Goal: Transaction & Acquisition: Subscribe to service/newsletter

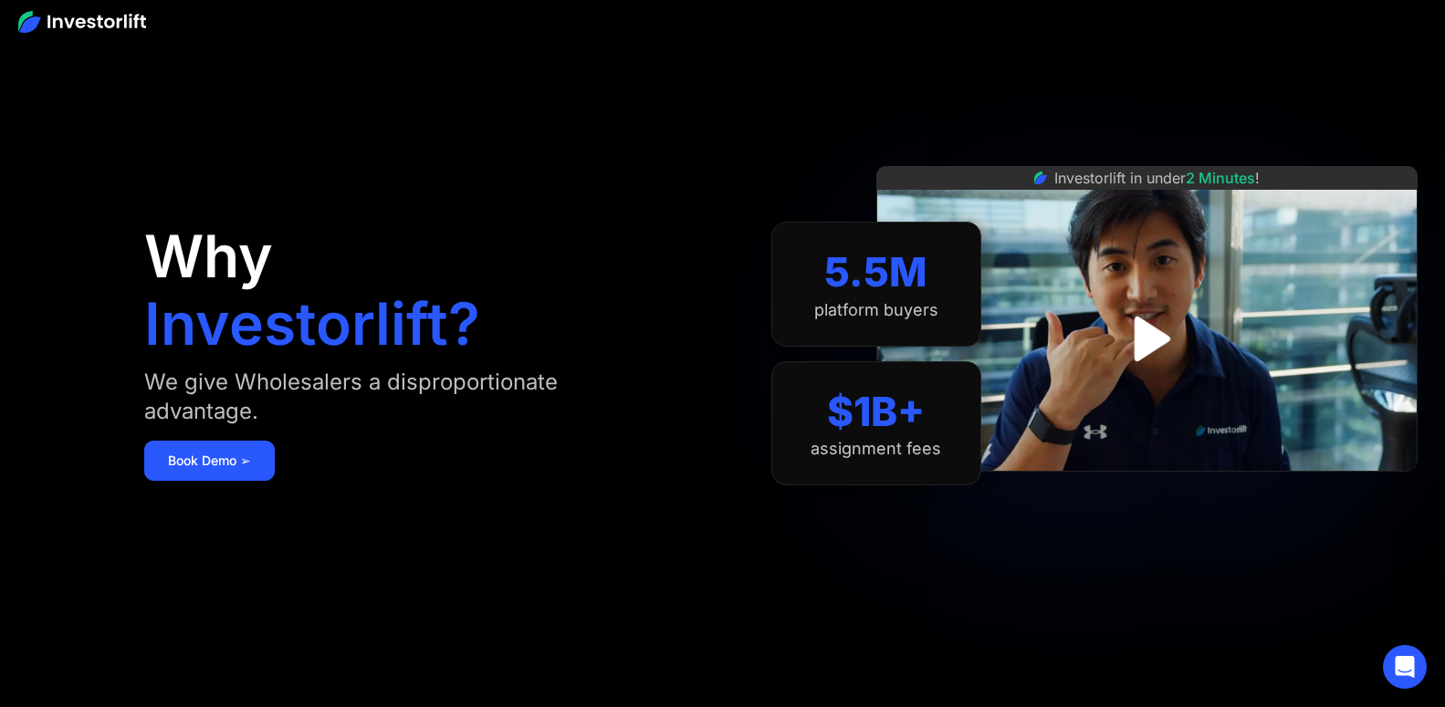
click at [73, 24] on img at bounding box center [82, 22] width 128 height 22
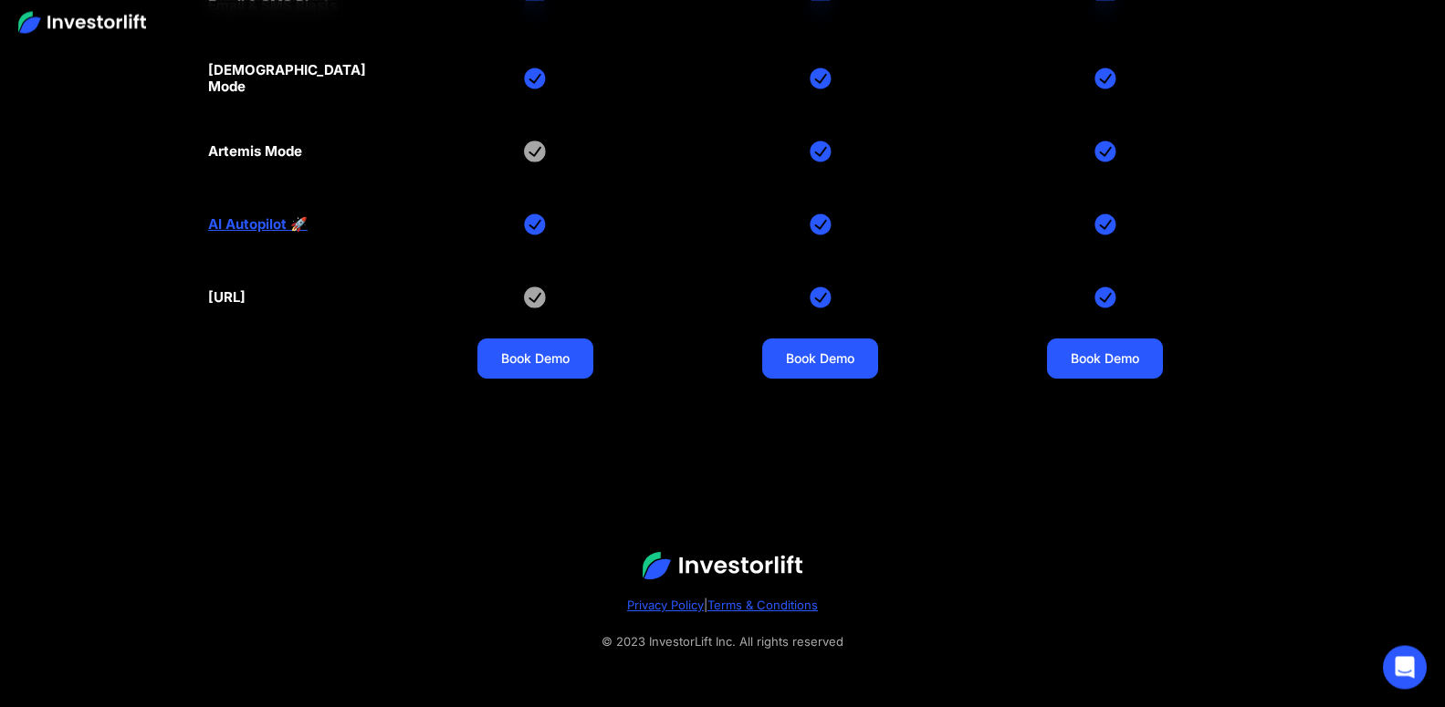
scroll to position [8828, 0]
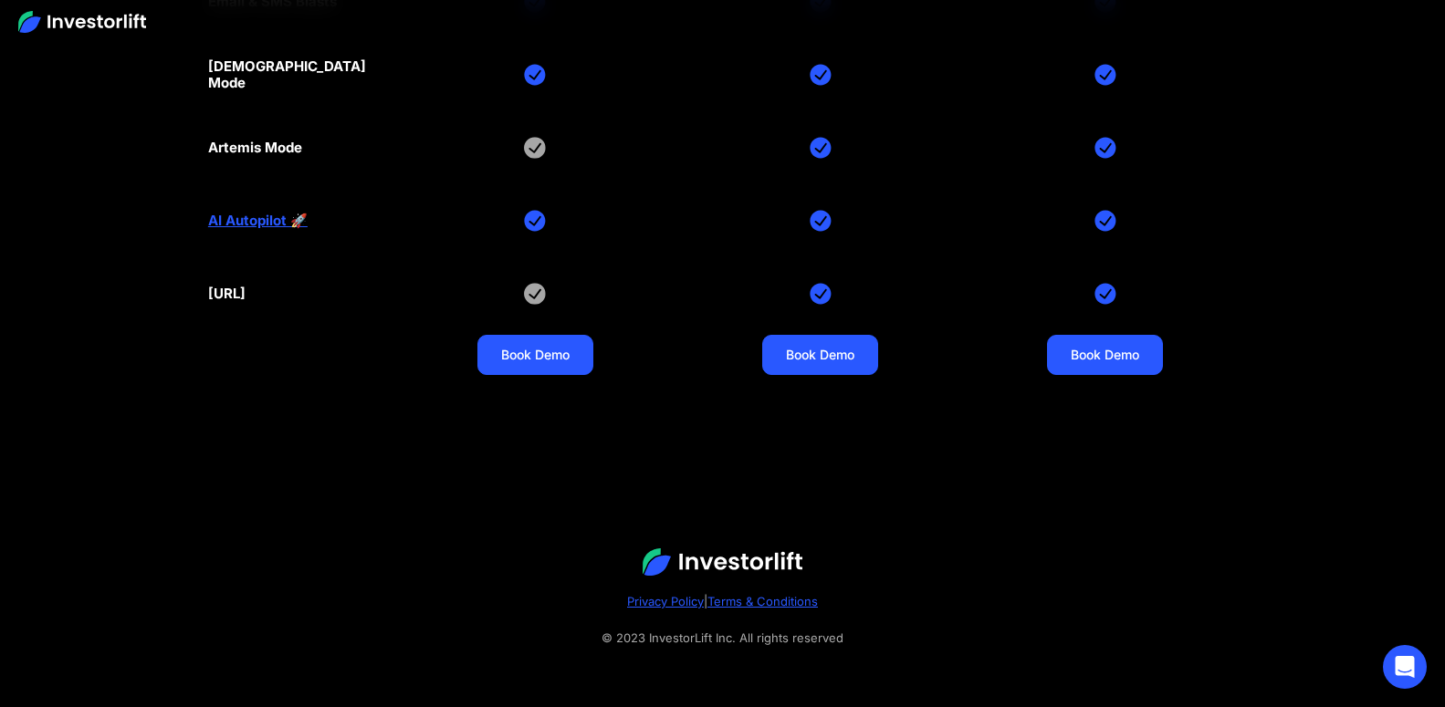
click at [757, 562] on img at bounding box center [723, 562] width 160 height 27
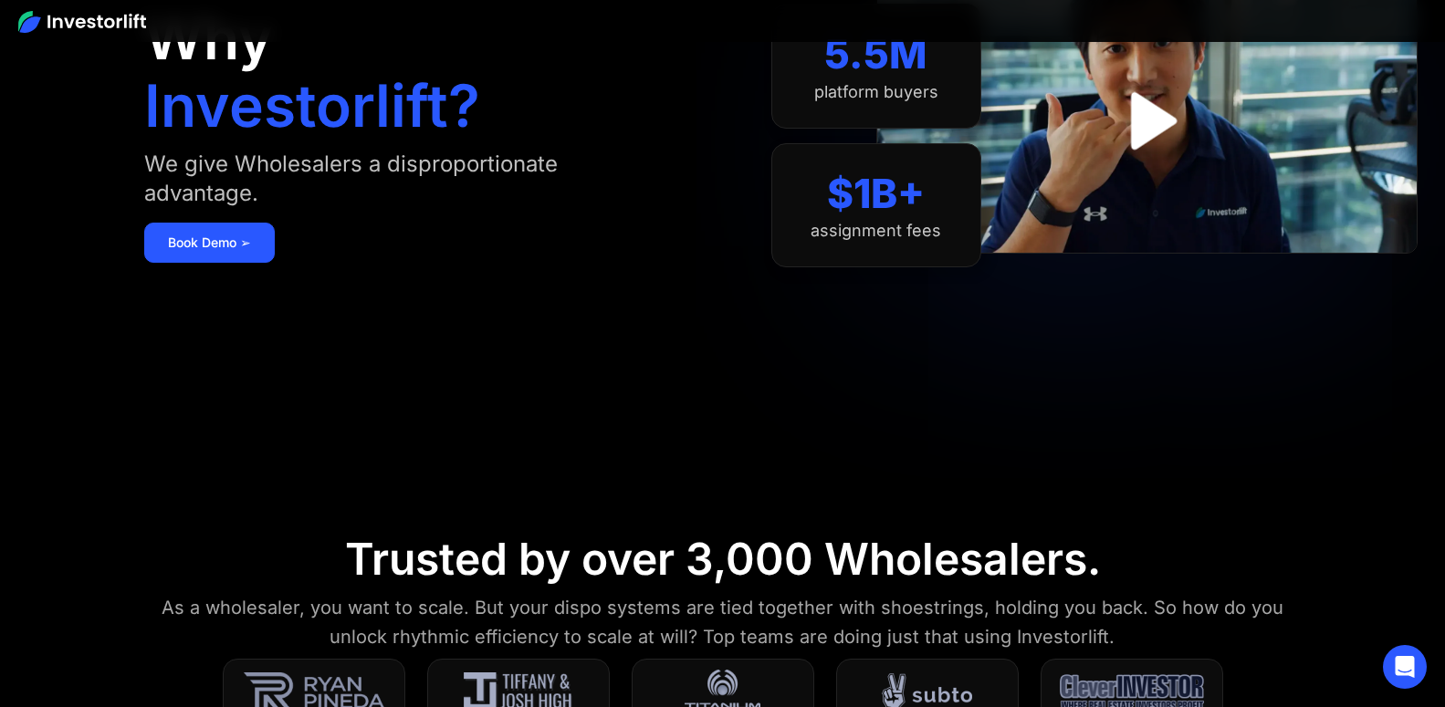
scroll to position [0, 0]
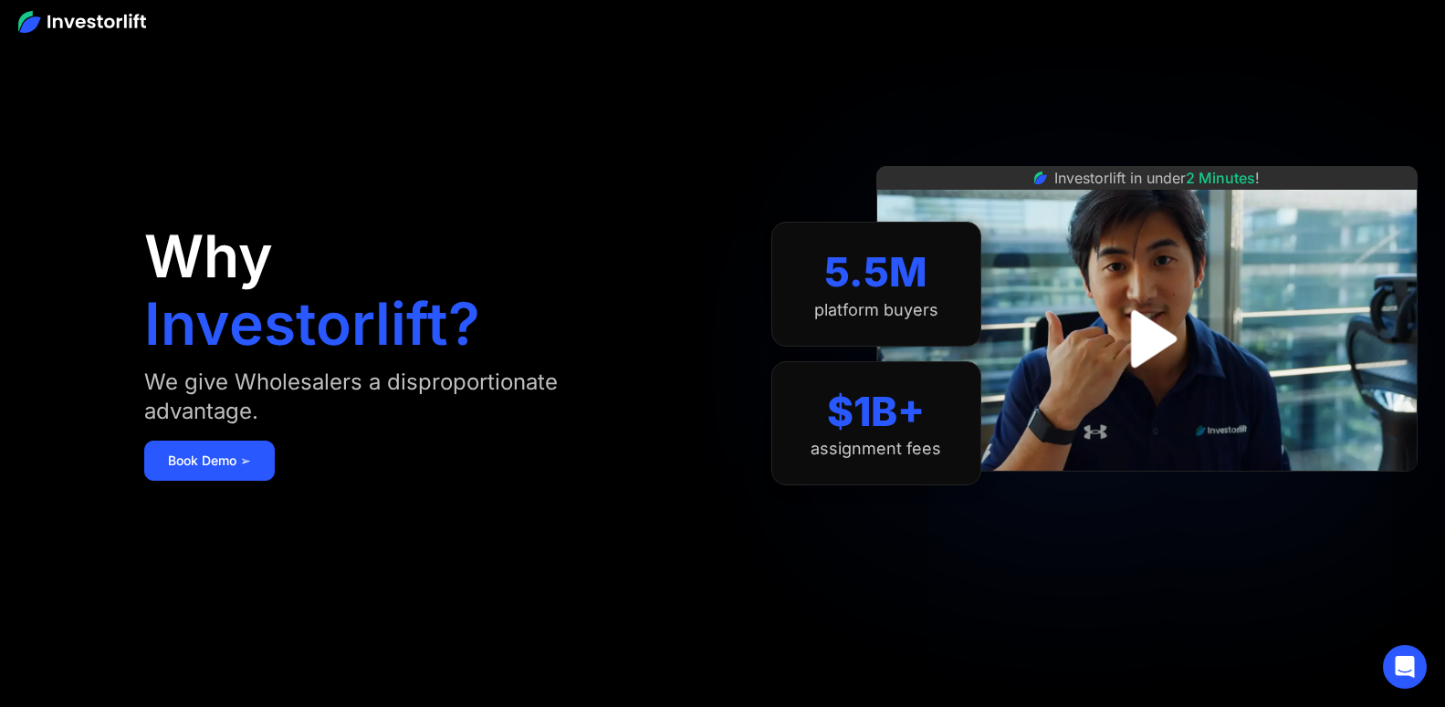
click at [112, 23] on img at bounding box center [82, 22] width 128 height 22
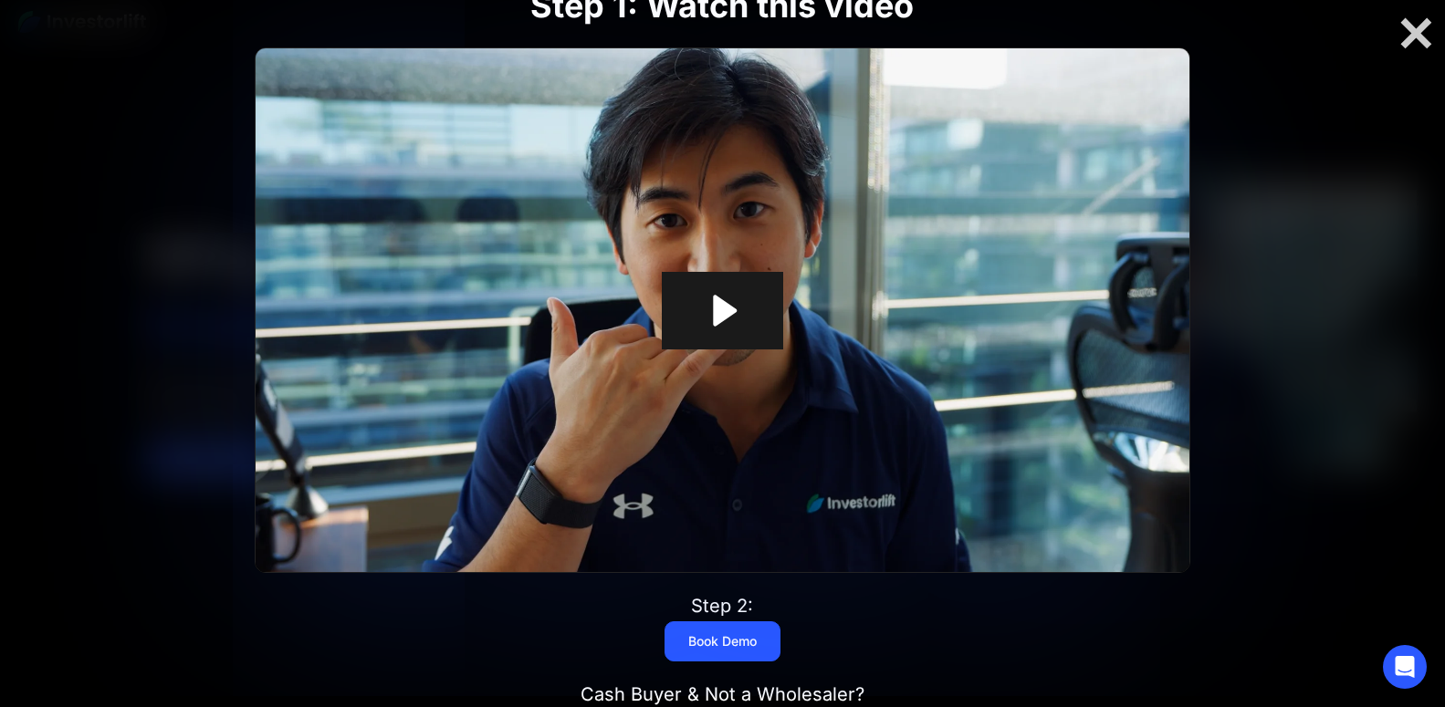
click at [727, 324] on icon "Play Video: Investorlift In Under 2 Minutes" at bounding box center [722, 311] width 121 height 78
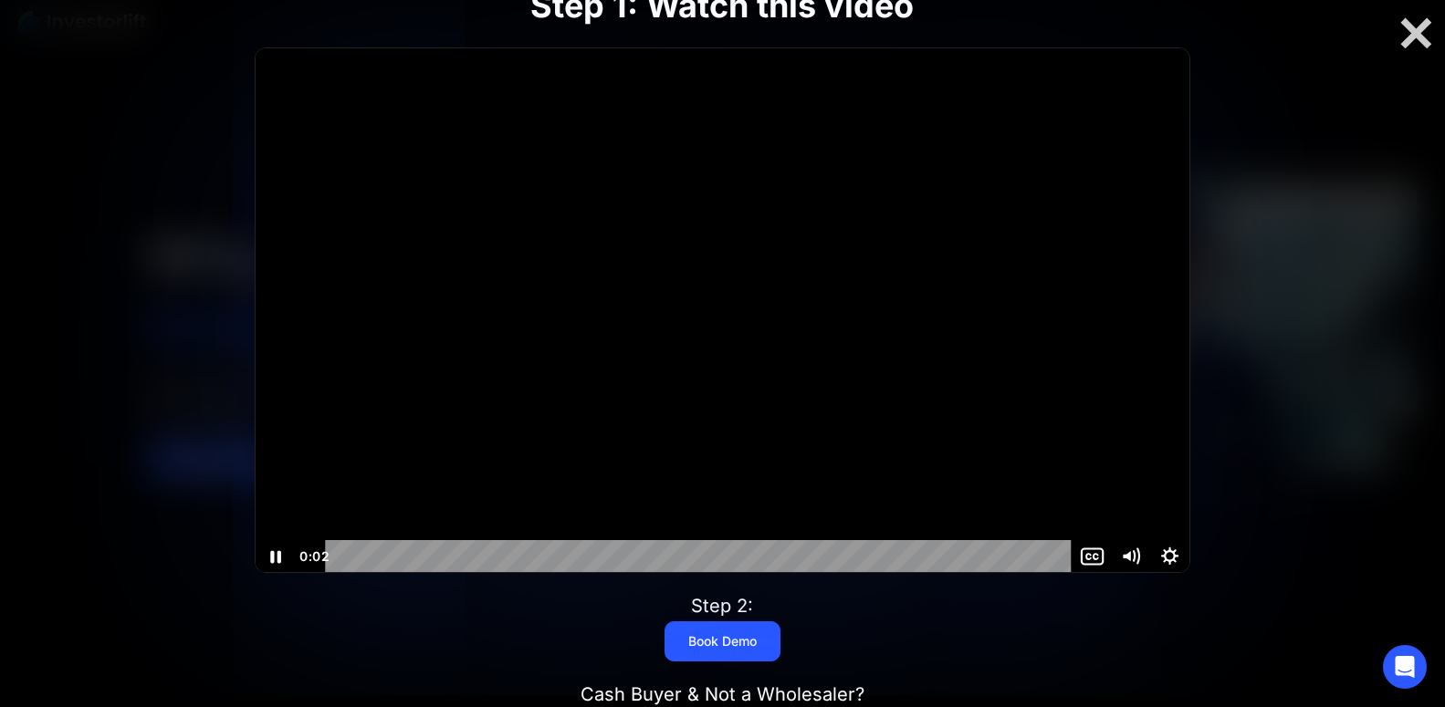
click at [1133, 555] on icon "Mute" at bounding box center [1131, 556] width 39 height 33
click at [1133, 555] on icon "Unmute" at bounding box center [1128, 555] width 7 height 9
click at [1128, 507] on div "Volume" at bounding box center [1131, 487] width 39 height 107
click at [1125, 511] on div "Volume" at bounding box center [1131, 506] width 14 height 14
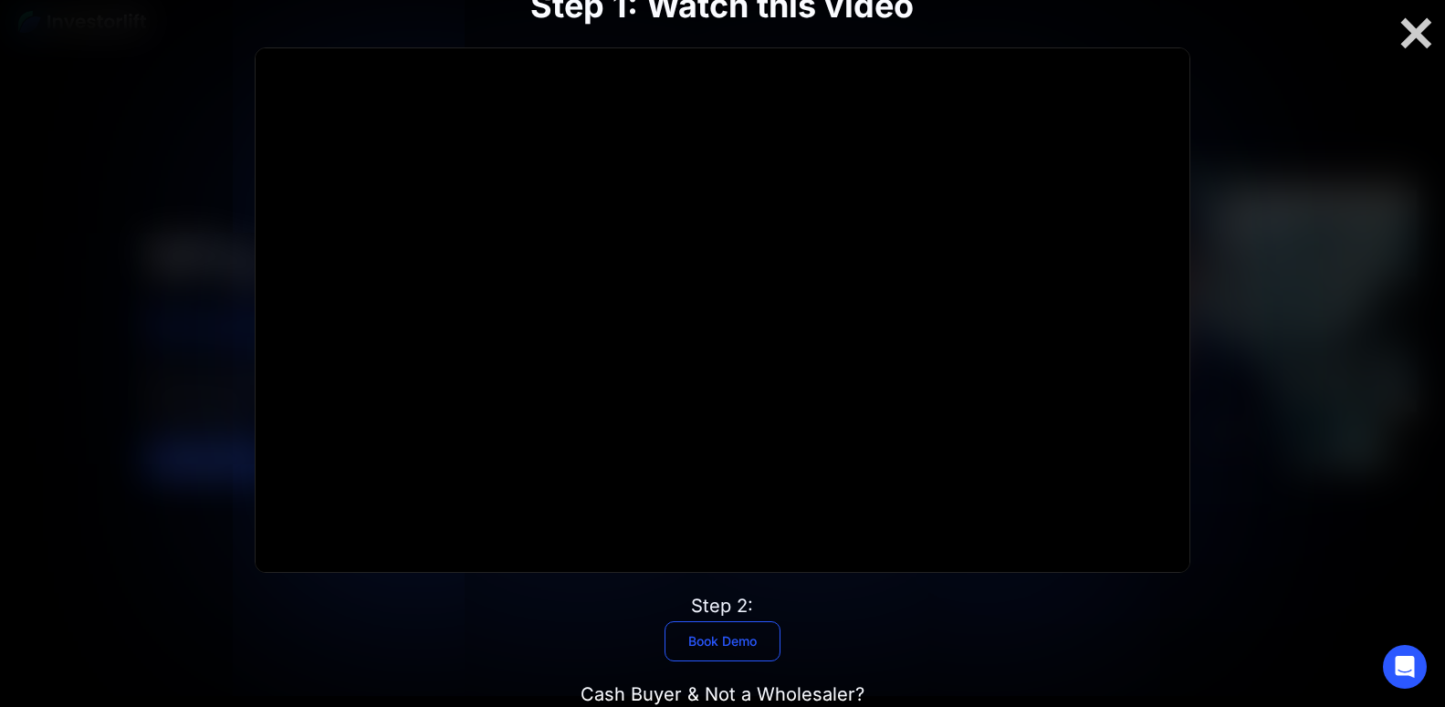
click at [744, 642] on link "Book Demo" at bounding box center [722, 642] width 116 height 40
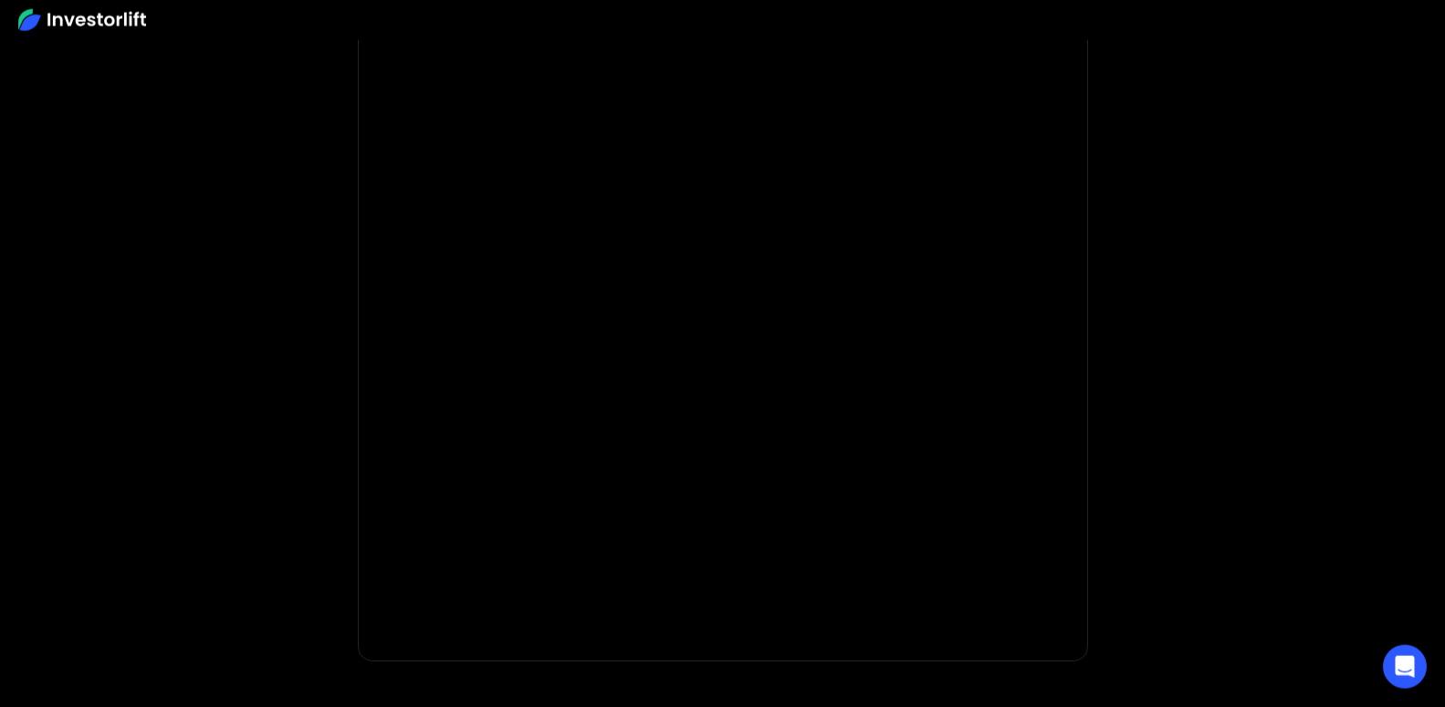
scroll to position [186, 0]
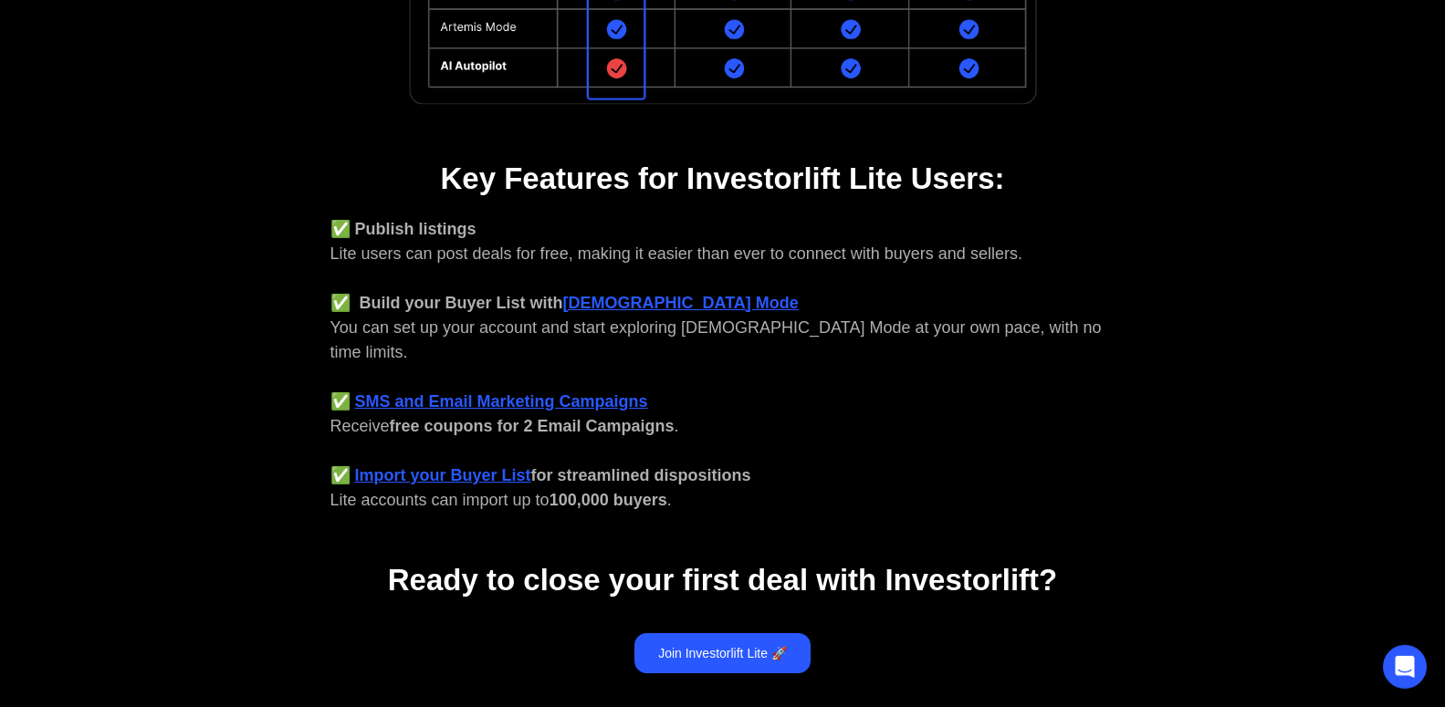
scroll to position [622, 0]
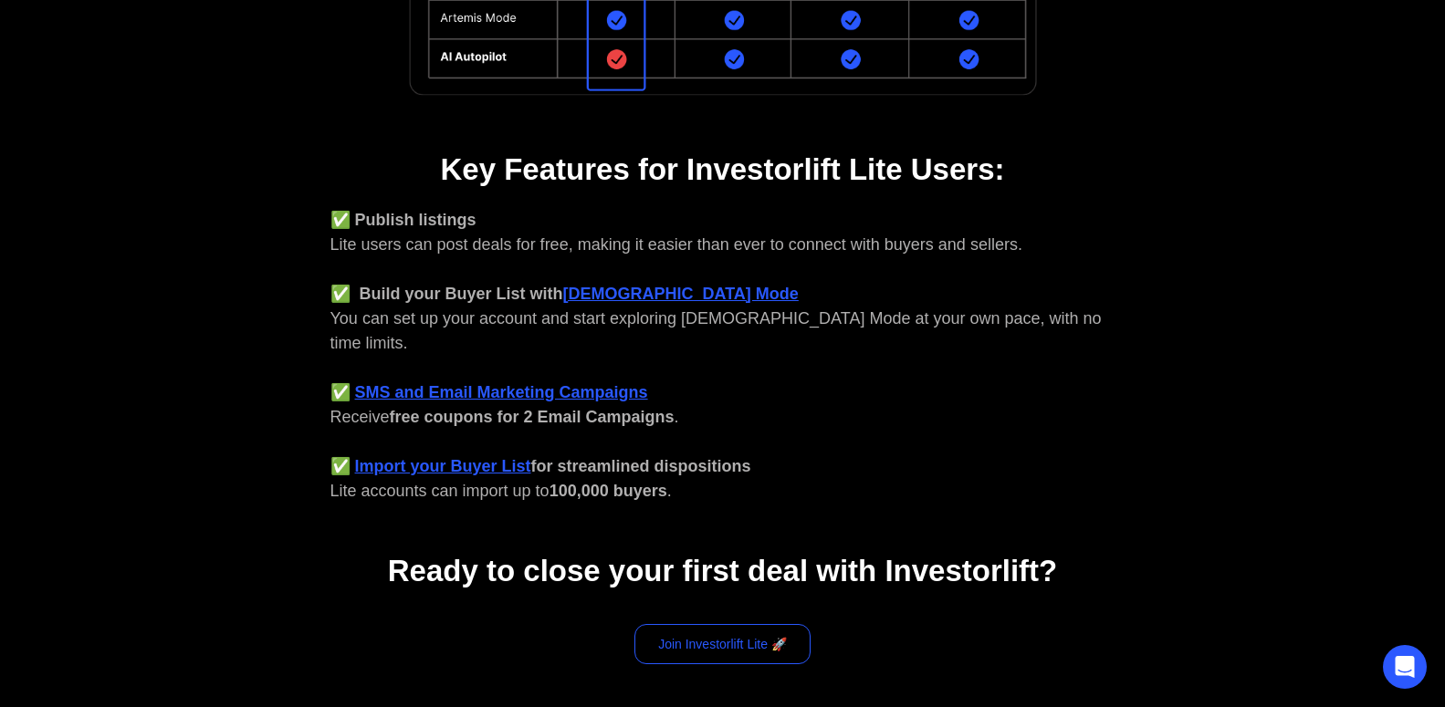
click at [758, 624] on link "Join Investorlift Lite 🚀" at bounding box center [722, 644] width 176 height 40
